Goal: Task Accomplishment & Management: Manage account settings

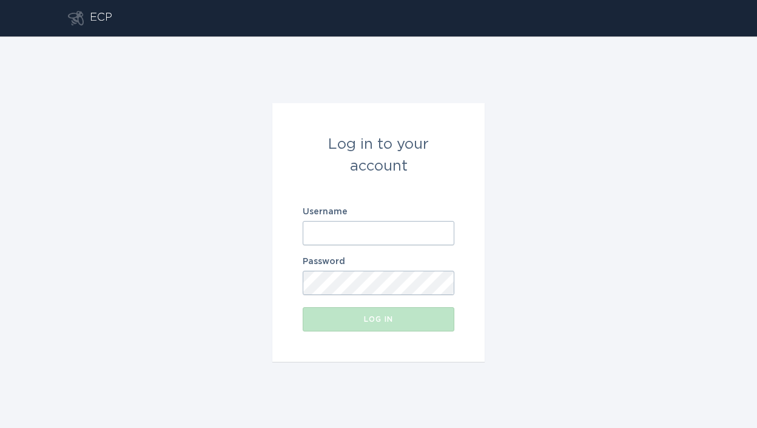
click at [366, 240] on input "Username" at bounding box center [379, 233] width 152 height 24
paste input "[EMAIL_ADDRESS][DOMAIN_NAME]"
type input "[EMAIL_ADDRESS][DOMAIN_NAME]"
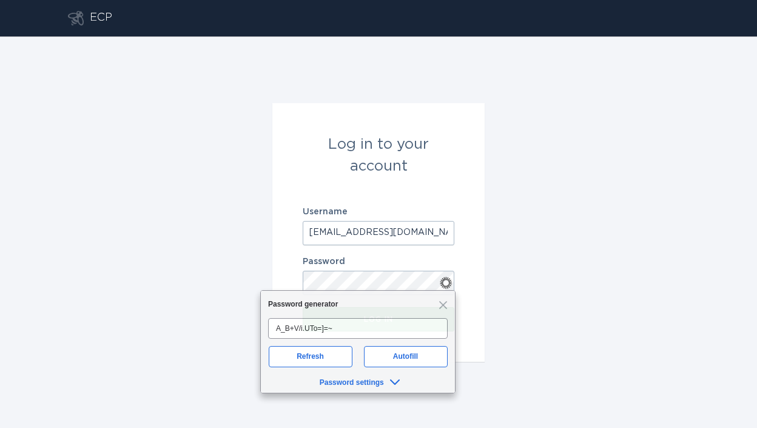
click at [471, 265] on form "Log in to your account Username [EMAIL_ADDRESS][DOMAIN_NAME] Password Log in" at bounding box center [378, 232] width 212 height 258
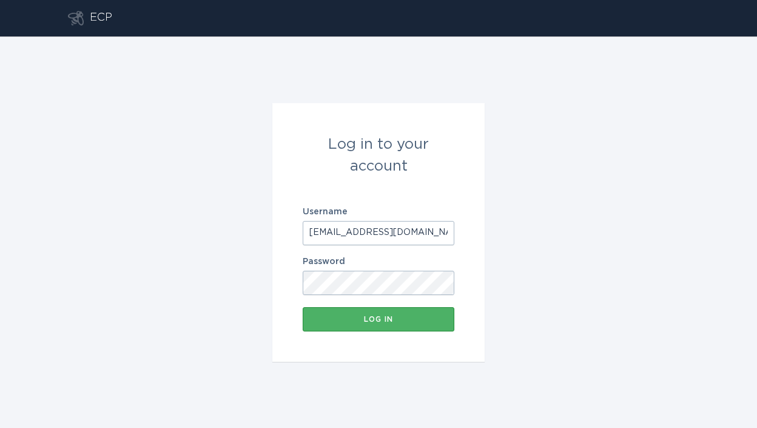
click at [444, 328] on button "Log in" at bounding box center [379, 319] width 152 height 24
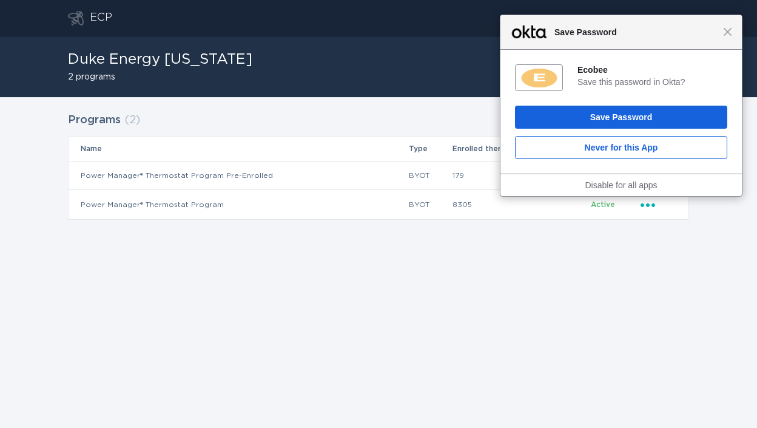
click at [735, 28] on div "Close Save Password" at bounding box center [621, 32] width 241 height 35
click at [729, 32] on span "Close" at bounding box center [727, 31] width 9 height 9
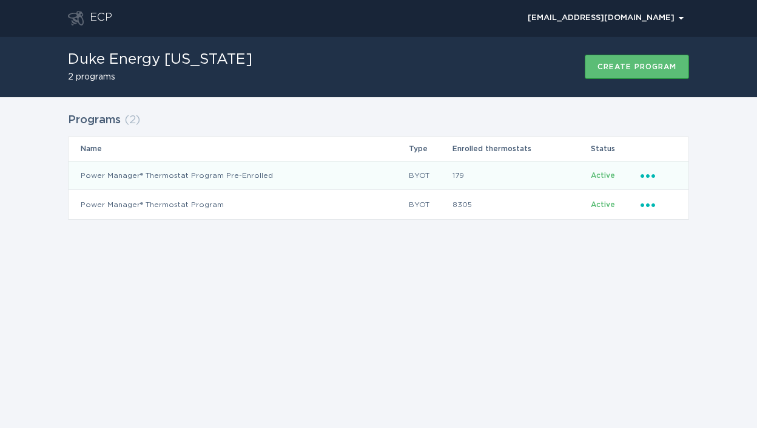
click at [649, 174] on icon "Ellipsis" at bounding box center [649, 174] width 17 height 10
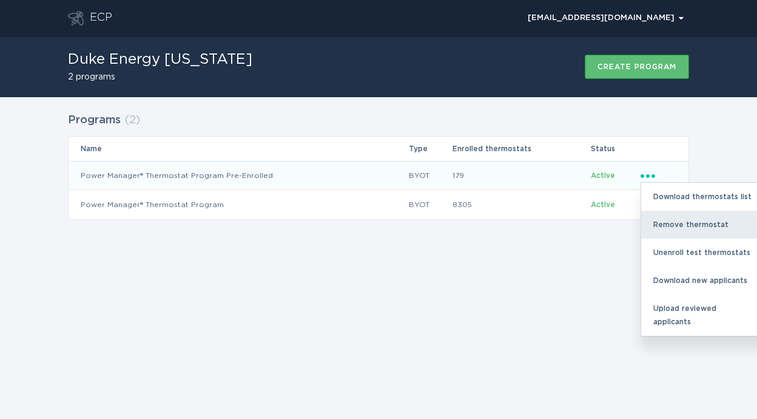
click at [661, 220] on div "Remove thermostat" at bounding box center [704, 225] width 126 height 28
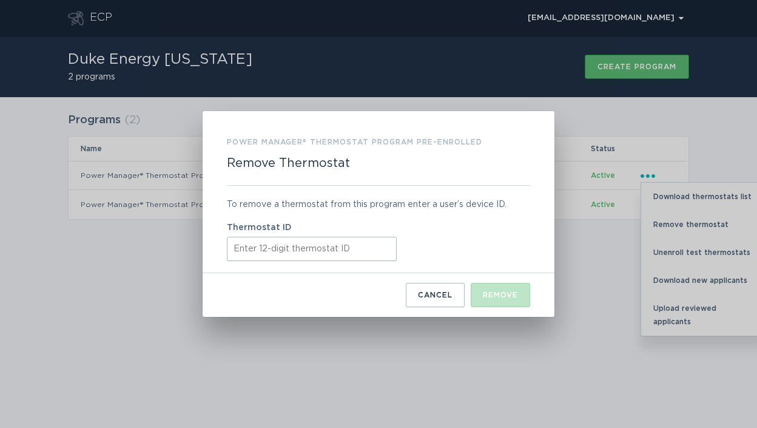
click at [346, 238] on input "Thermostat ID" at bounding box center [312, 249] width 170 height 24
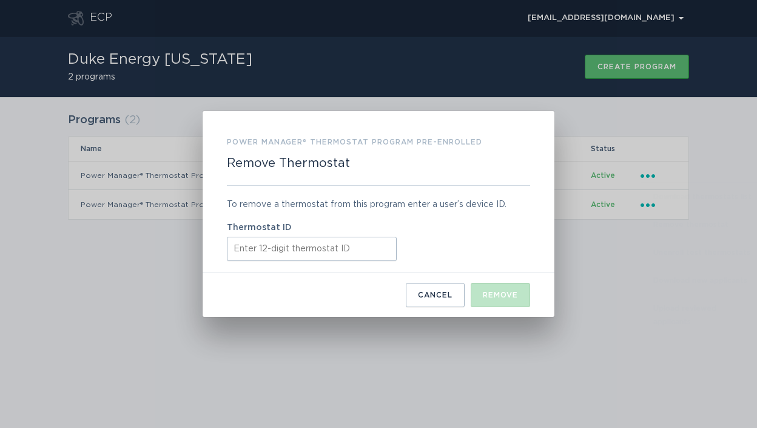
paste input "445238752989"
type input "445238752989"
click at [489, 288] on button "Remove" at bounding box center [500, 295] width 59 height 24
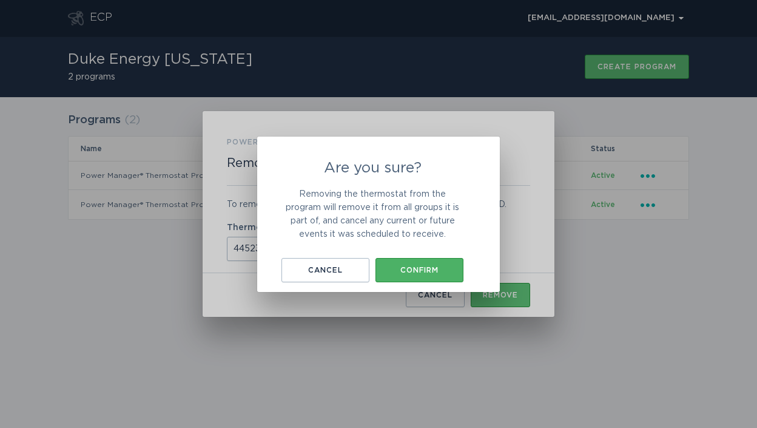
click at [451, 262] on button "Confirm" at bounding box center [420, 270] width 88 height 24
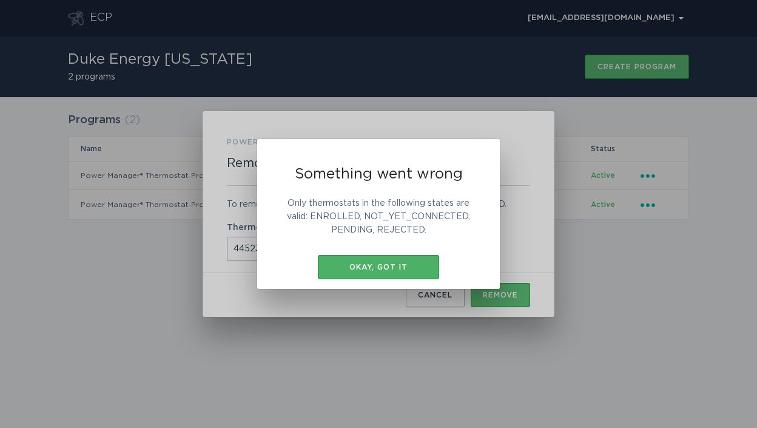
click at [434, 265] on button "Okay, got it" at bounding box center [378, 267] width 121 height 24
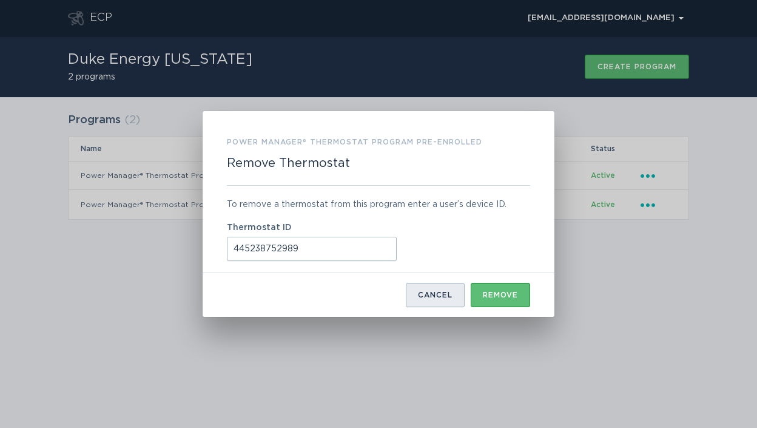
click at [463, 295] on button "Cancel" at bounding box center [435, 295] width 59 height 24
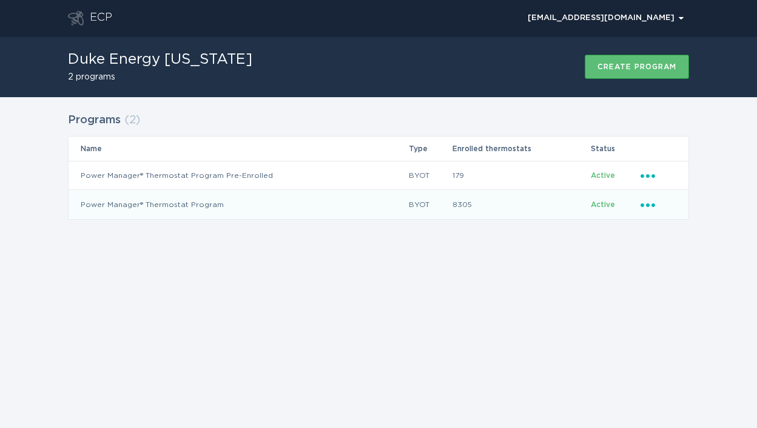
click at [656, 203] on icon "Ellipsis" at bounding box center [649, 203] width 17 height 10
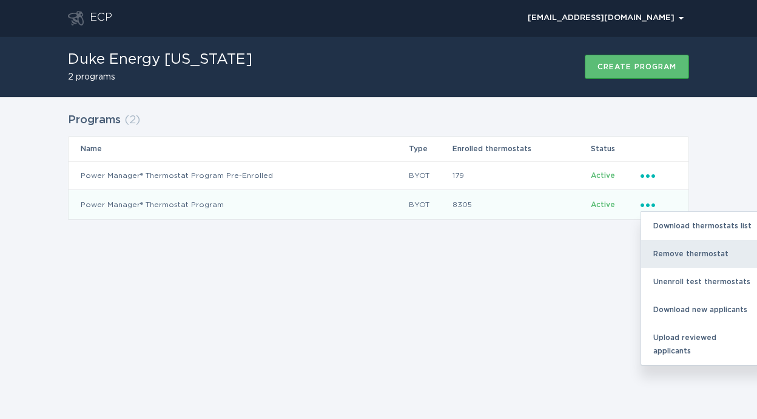
click at [664, 252] on div "Remove thermostat" at bounding box center [704, 254] width 126 height 28
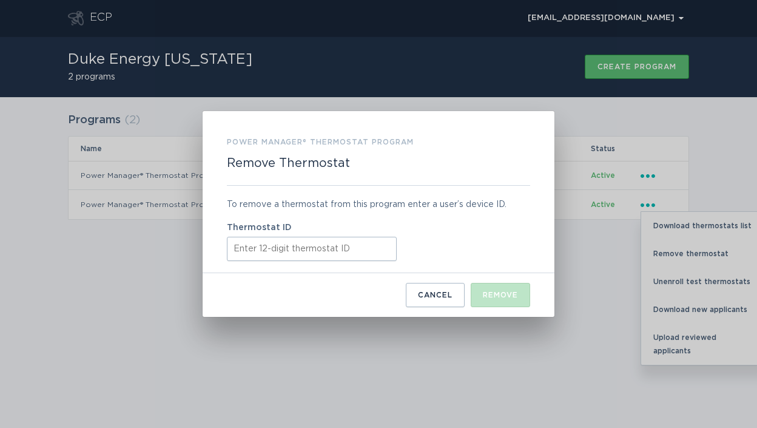
click at [365, 254] on input "Thermostat ID" at bounding box center [312, 249] width 170 height 24
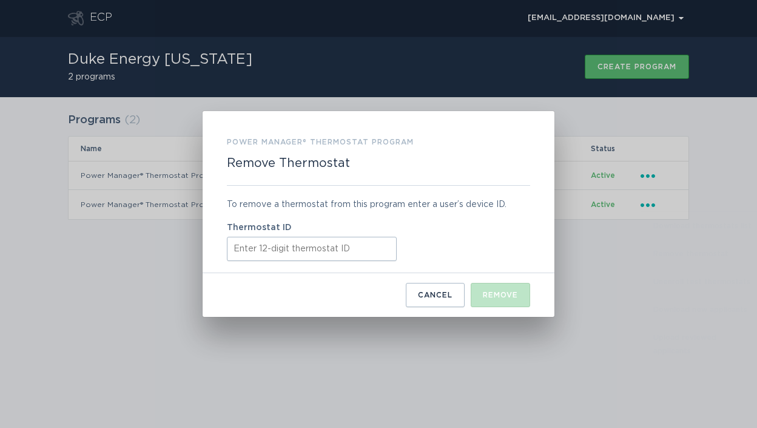
paste input "445238752989"
type input "445238752989"
click at [488, 297] on div "Remove" at bounding box center [500, 294] width 35 height 7
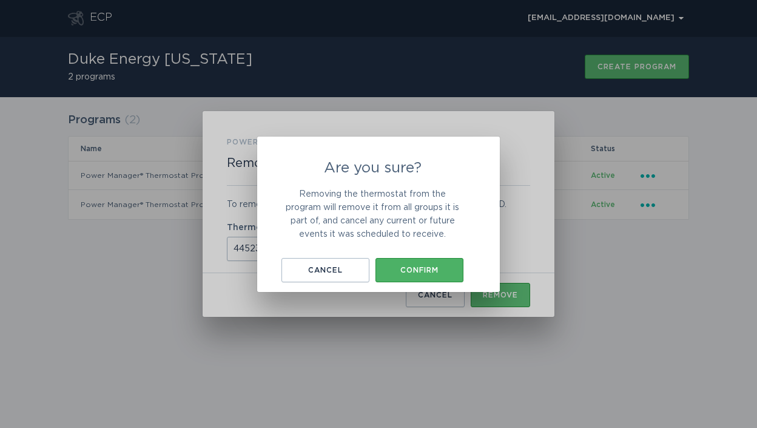
click at [428, 275] on button "Confirm" at bounding box center [420, 270] width 88 height 24
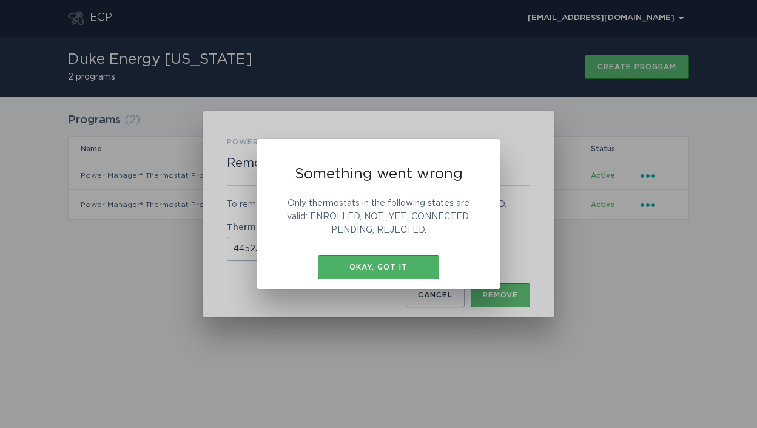
click at [417, 270] on div "Okay, got it" at bounding box center [378, 266] width 109 height 7
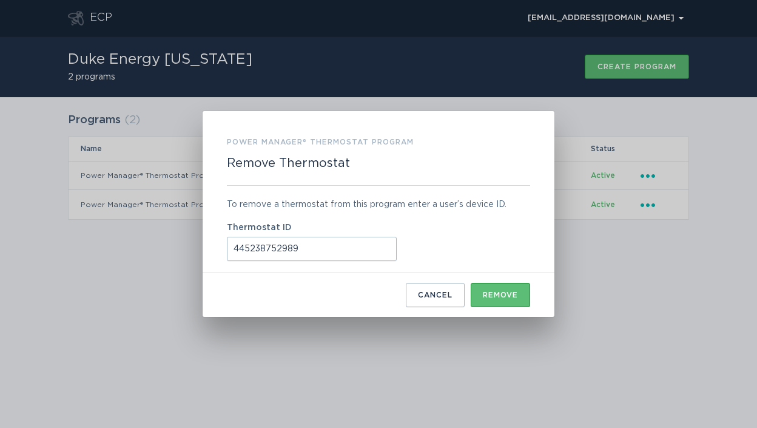
click at [590, 211] on div "Power Manager® Thermostat Program Remove Thermostat To remove a thermostat from…" at bounding box center [378, 214] width 757 height 428
